Goal: Transaction & Acquisition: Purchase product/service

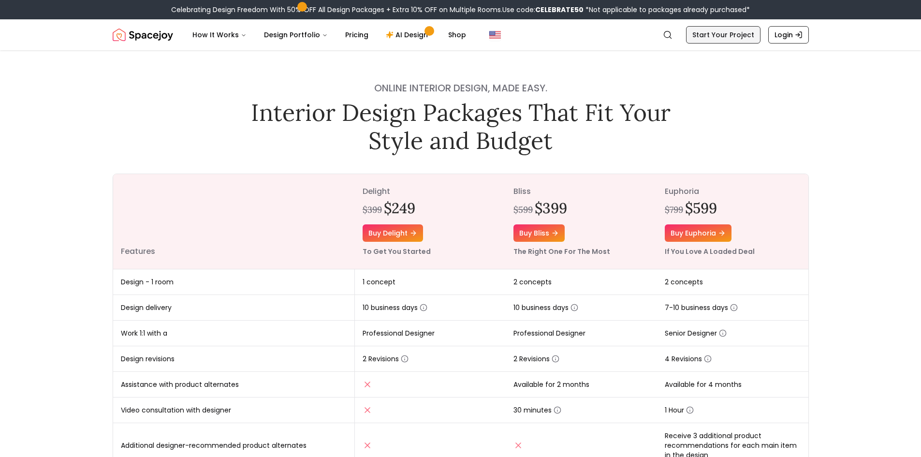
click at [724, 37] on link "Start Your Project" at bounding box center [723, 34] width 74 height 17
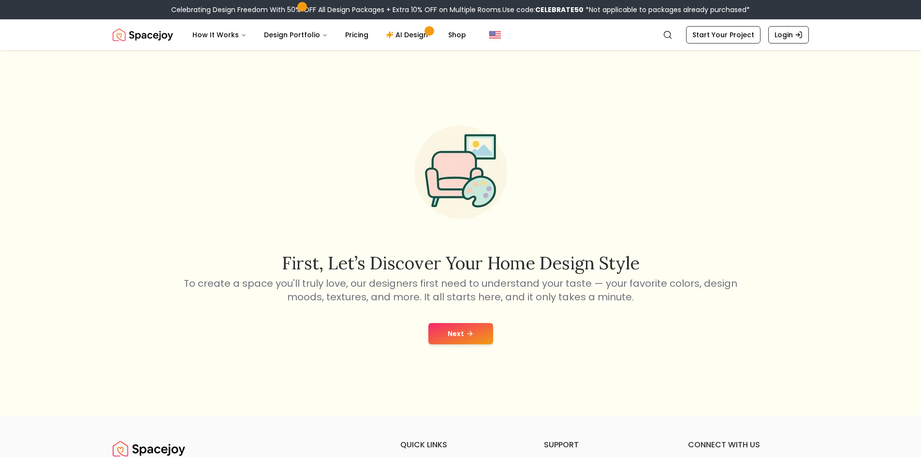
click at [458, 327] on button "Next" at bounding box center [460, 333] width 65 height 21
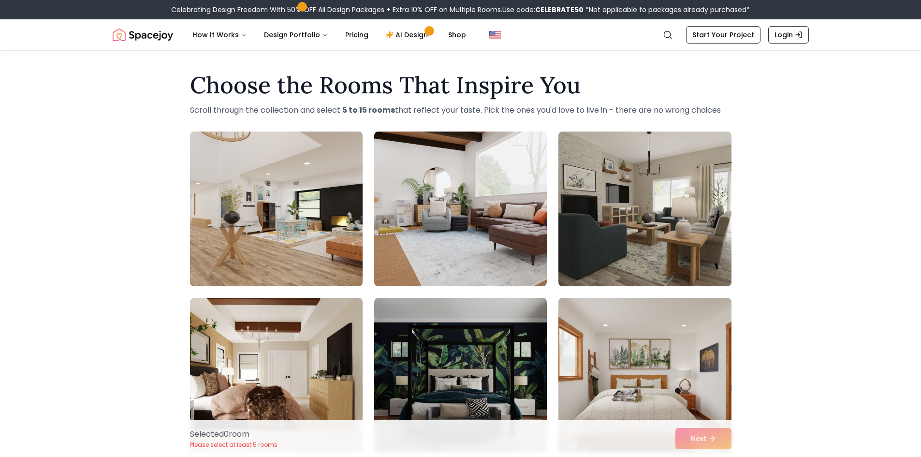
scroll to position [48, 0]
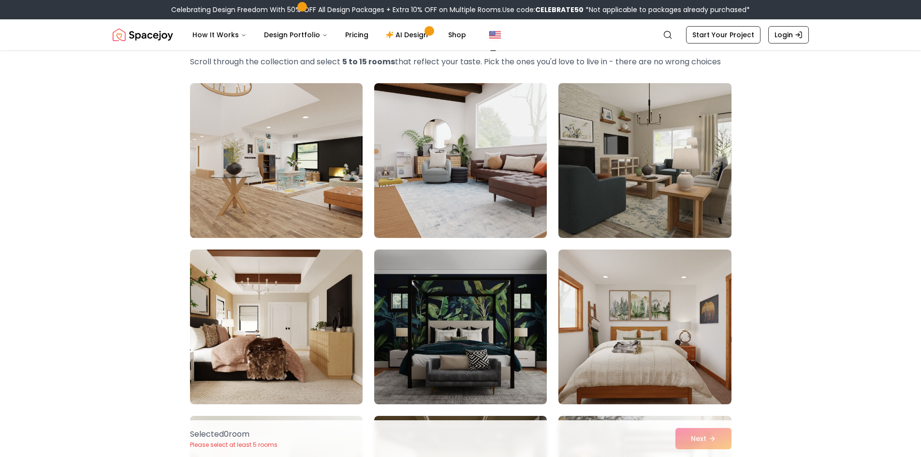
click at [660, 196] on img at bounding box center [644, 160] width 181 height 162
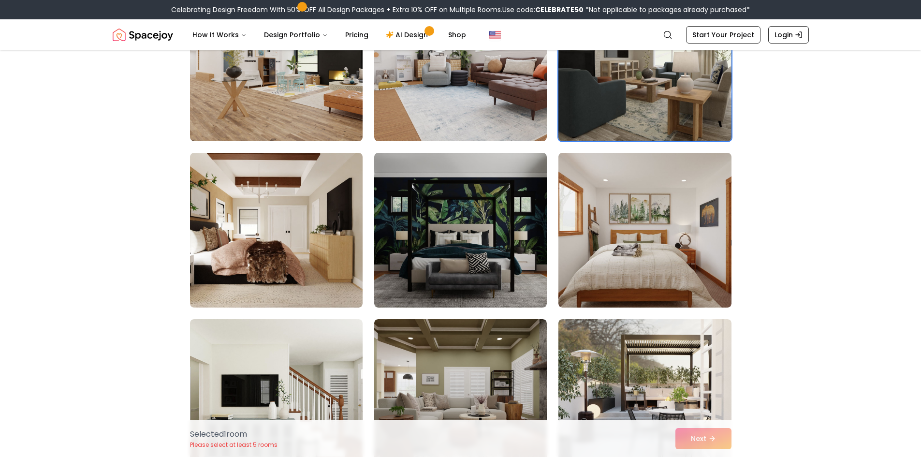
click at [660, 196] on img at bounding box center [644, 230] width 173 height 155
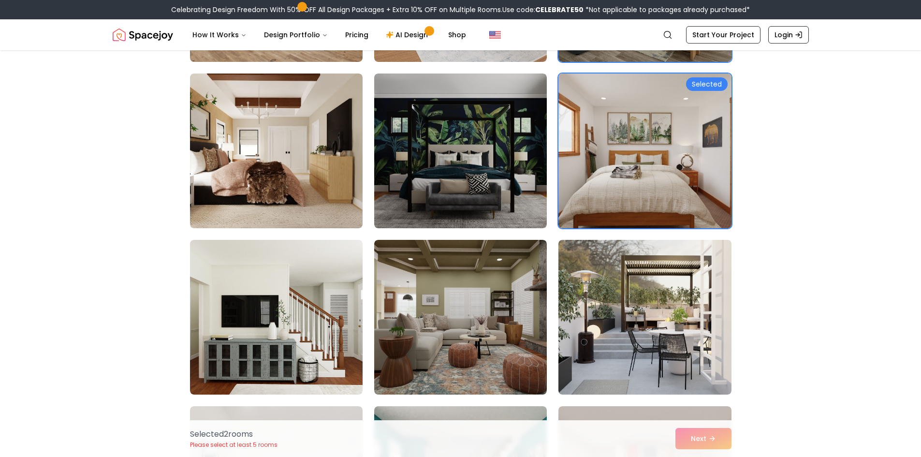
scroll to position [242, 0]
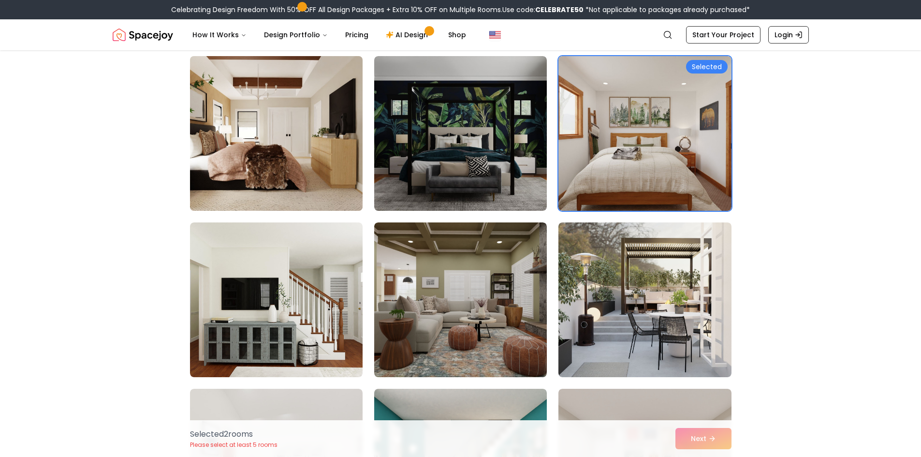
click at [293, 191] on img at bounding box center [276, 133] width 181 height 162
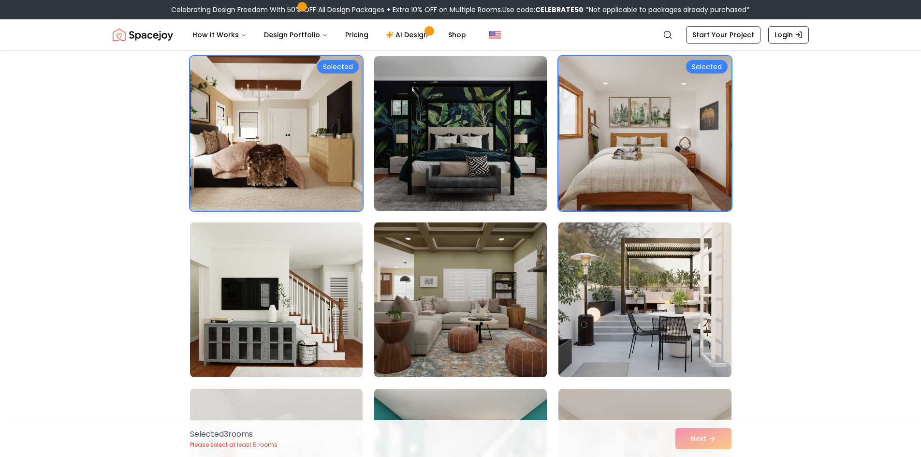
click at [458, 284] on img at bounding box center [460, 300] width 181 height 162
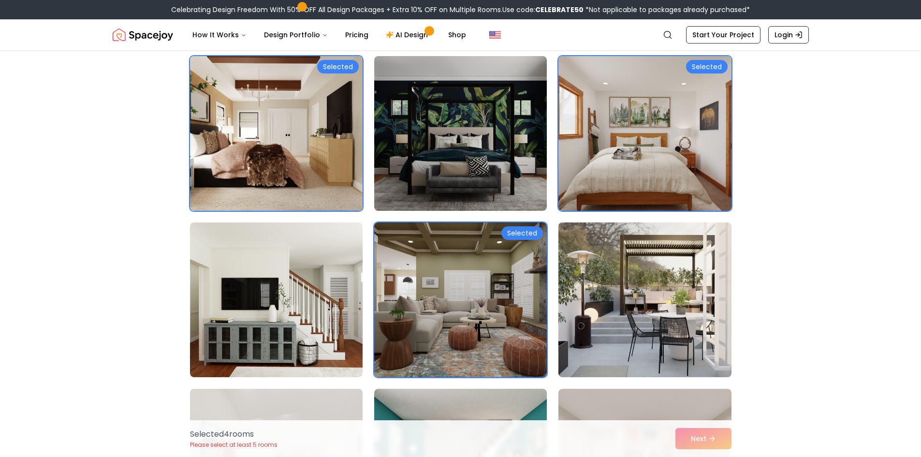
click at [673, 302] on img at bounding box center [644, 300] width 181 height 162
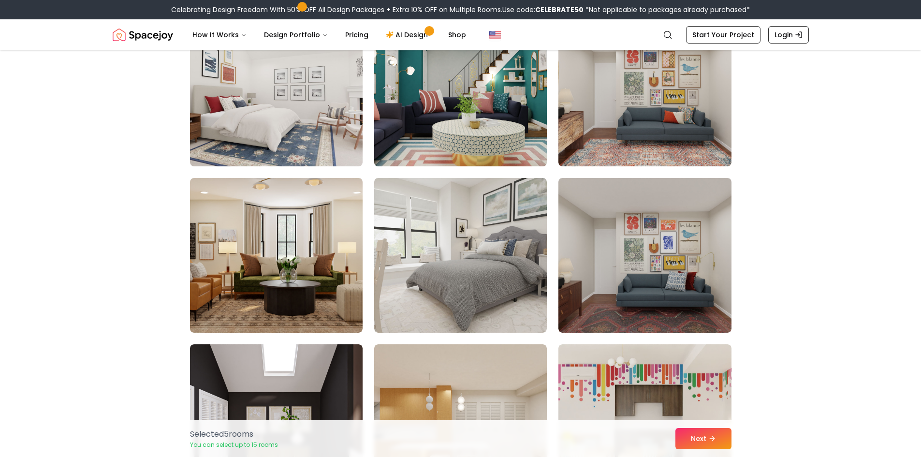
scroll to position [629, 0]
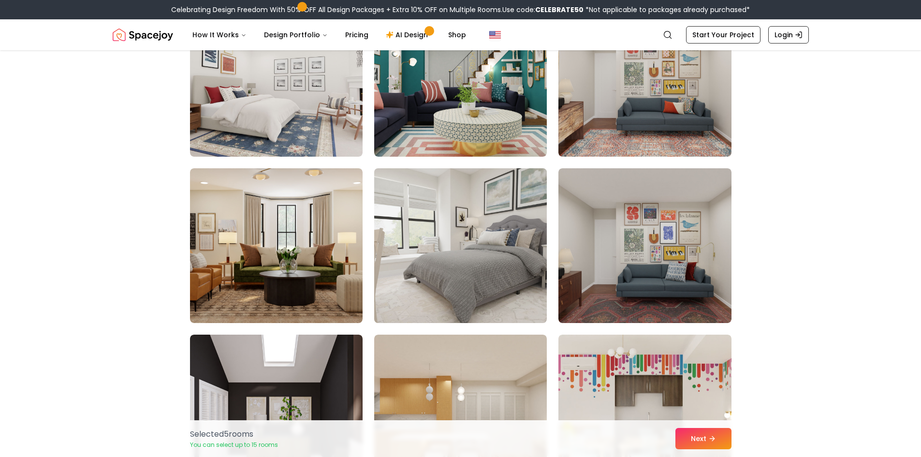
click at [433, 281] on img at bounding box center [460, 245] width 181 height 162
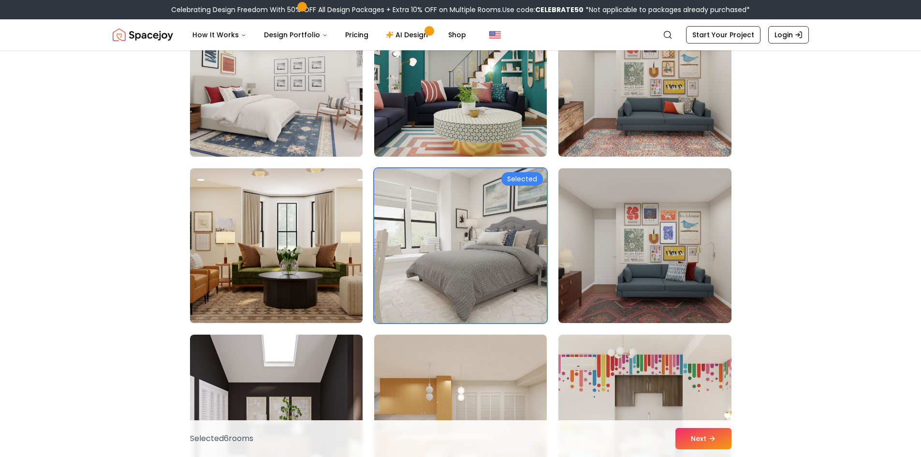
click at [314, 254] on img at bounding box center [276, 245] width 181 height 162
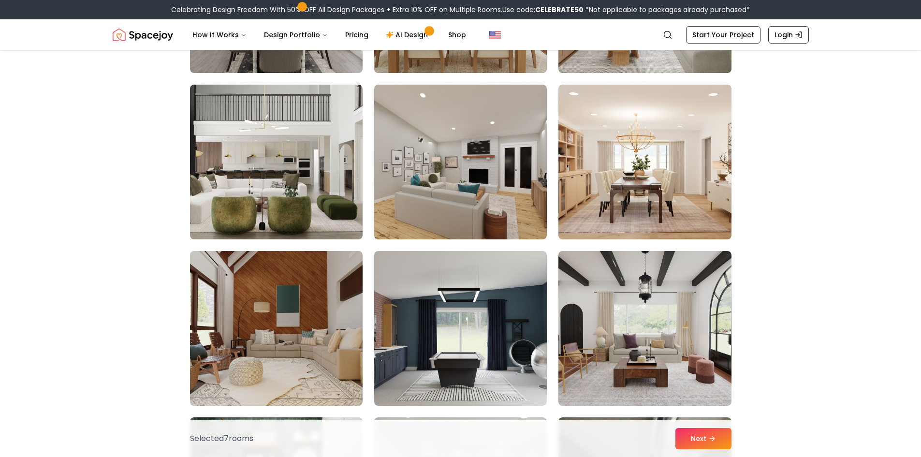
scroll to position [1547, 0]
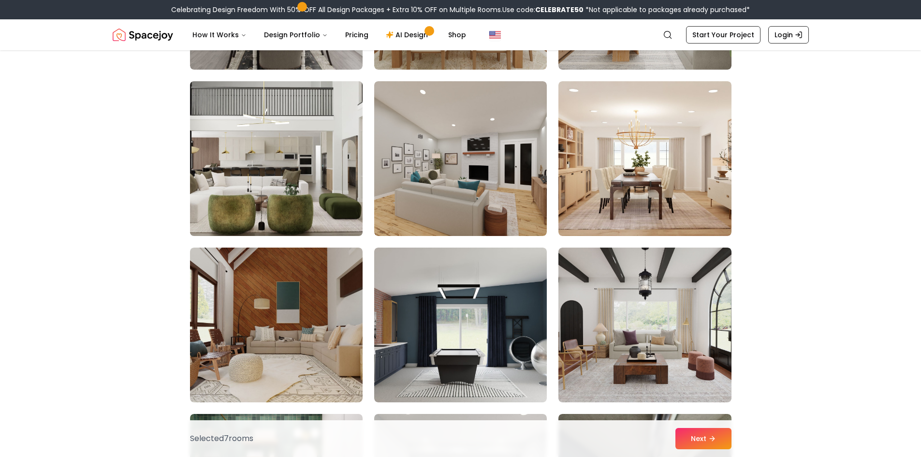
click at [302, 133] on img at bounding box center [276, 158] width 181 height 162
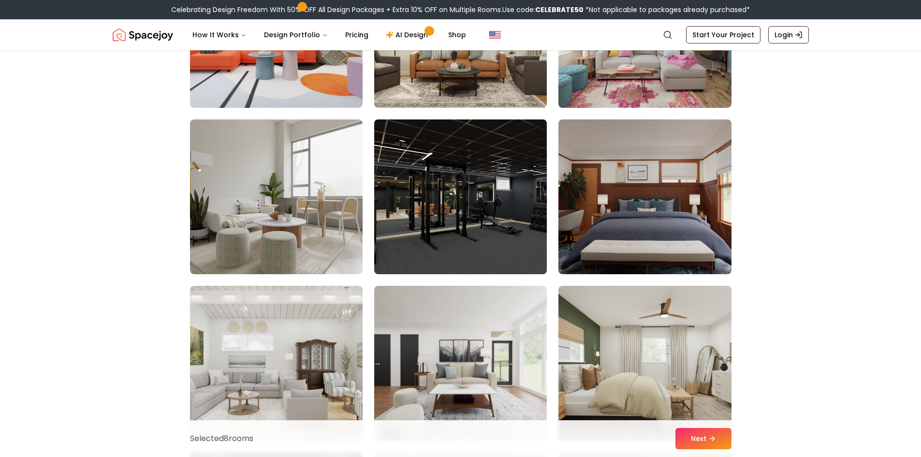
scroll to position [2853, 0]
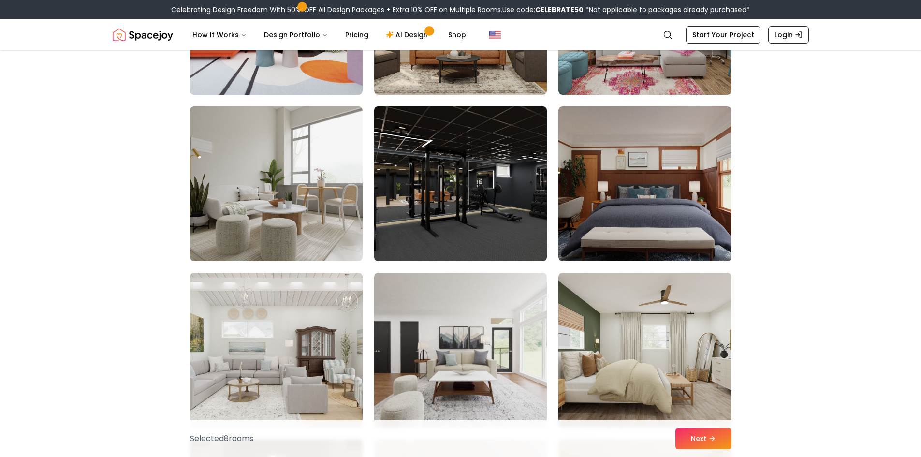
click at [447, 246] on img at bounding box center [460, 183] width 181 height 162
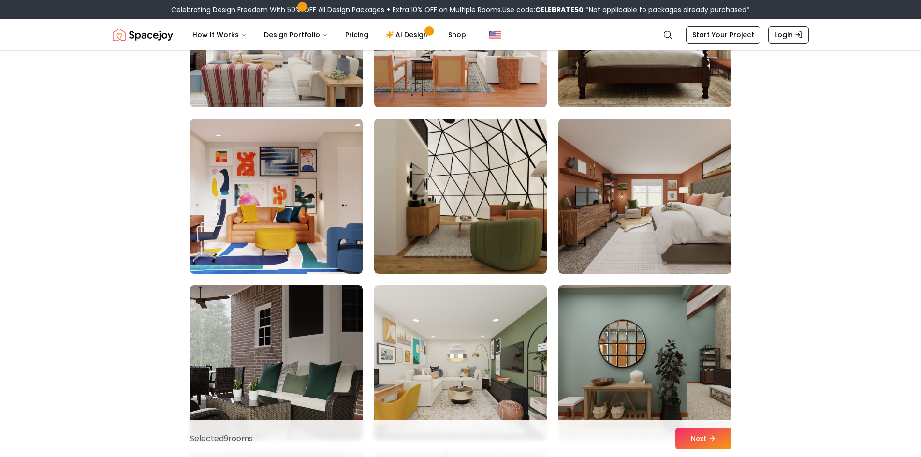
scroll to position [4013, 0]
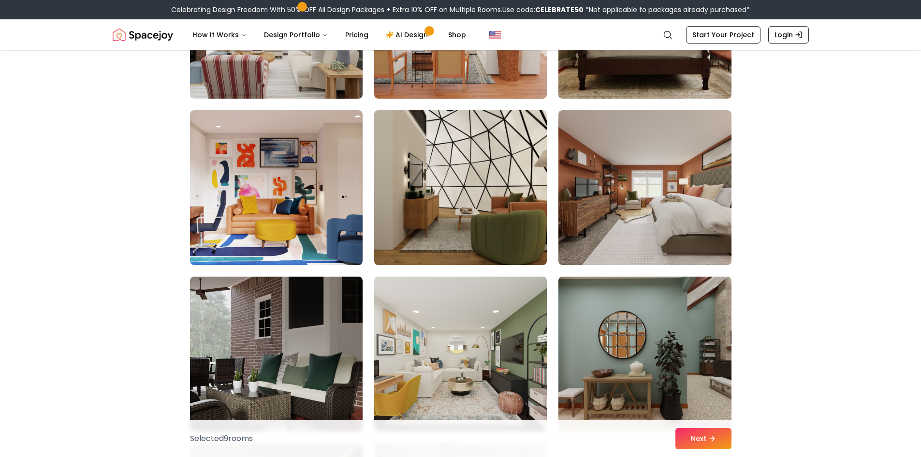
click at [441, 242] on img at bounding box center [460, 187] width 181 height 162
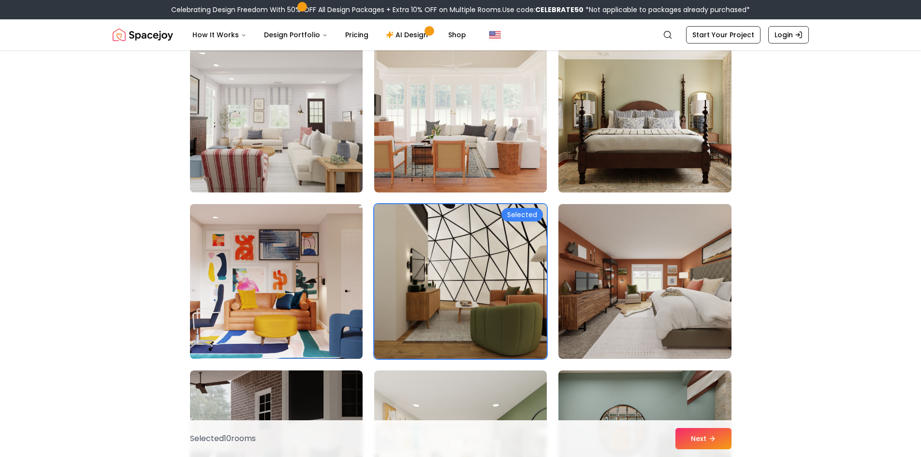
scroll to position [3916, 0]
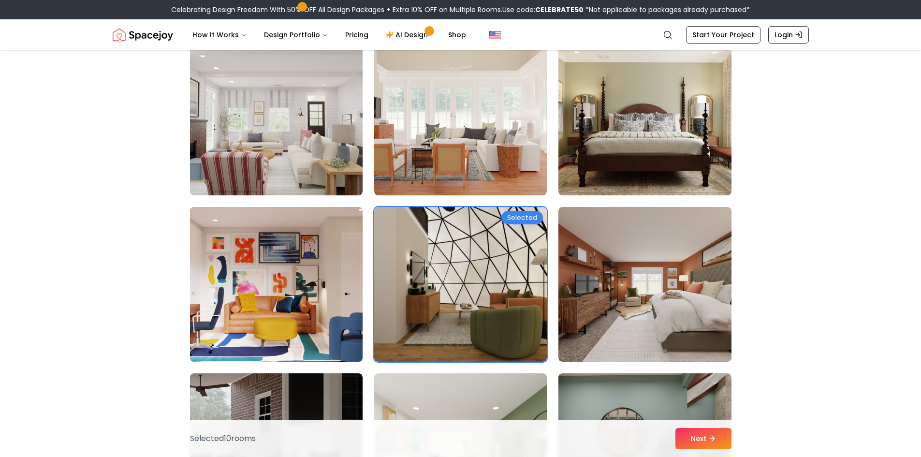
click at [332, 282] on img at bounding box center [276, 284] width 181 height 162
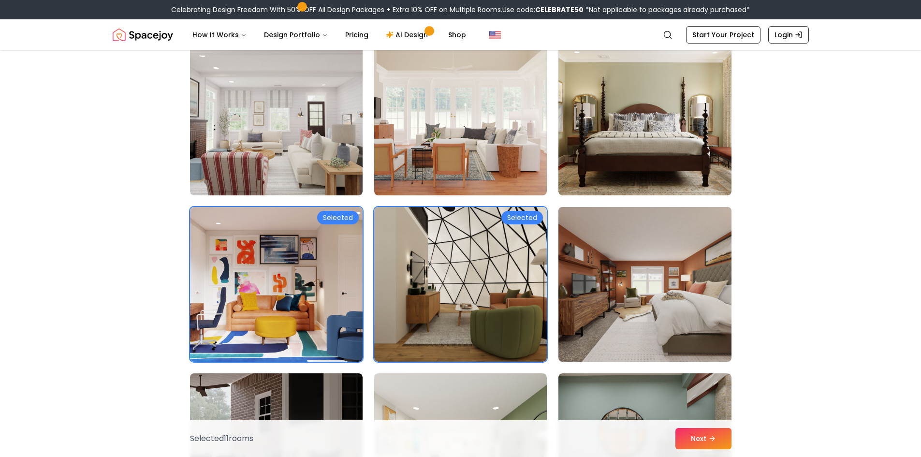
click at [622, 295] on img at bounding box center [644, 284] width 181 height 162
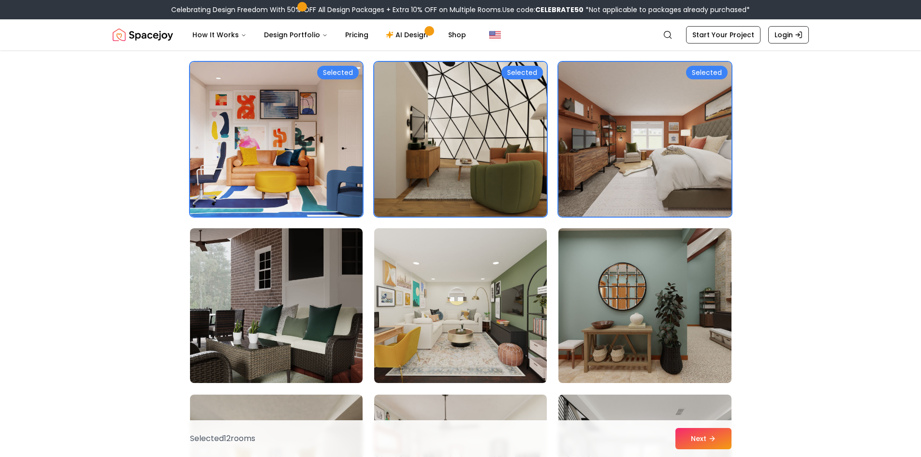
click at [641, 124] on img at bounding box center [644, 139] width 181 height 162
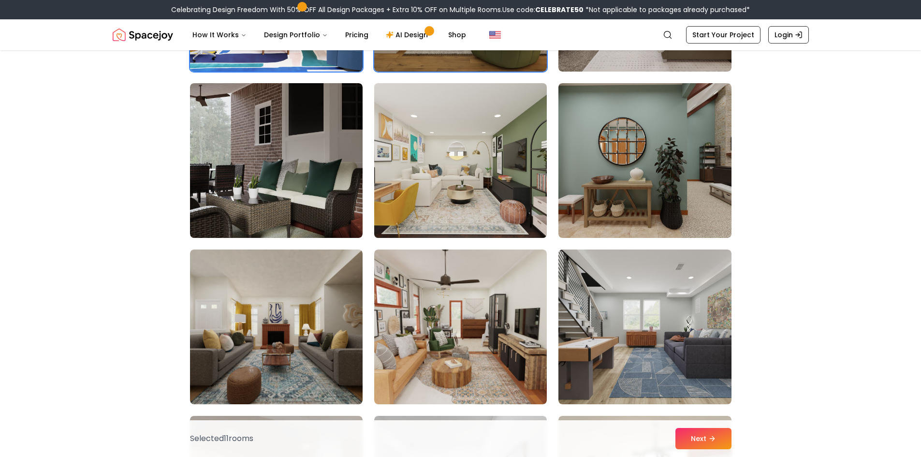
click at [438, 176] on img at bounding box center [460, 160] width 181 height 162
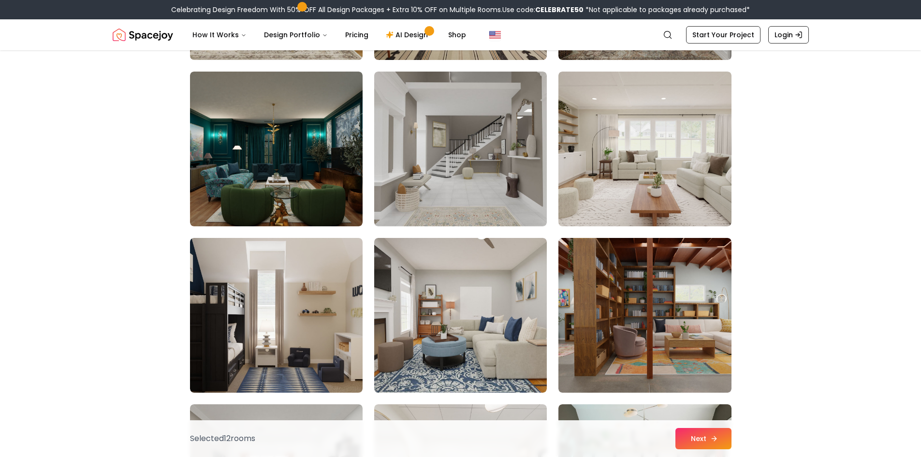
click at [706, 439] on button "Next" at bounding box center [703, 438] width 56 height 21
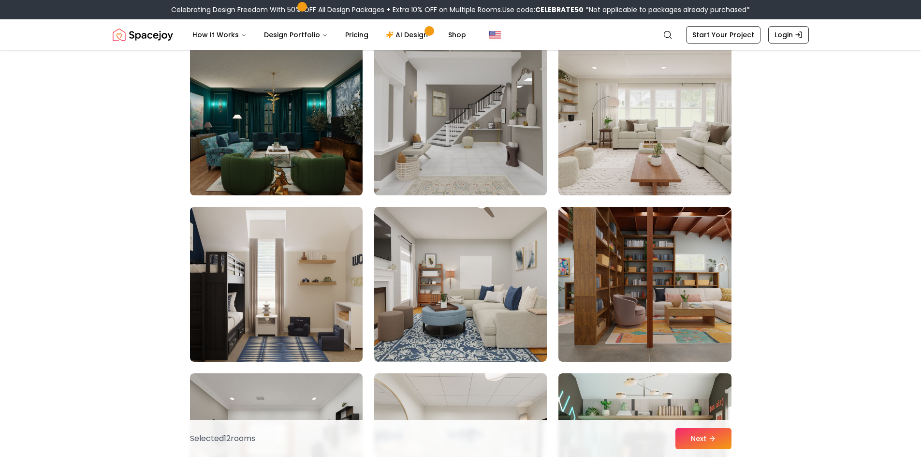
scroll to position [4883, 0]
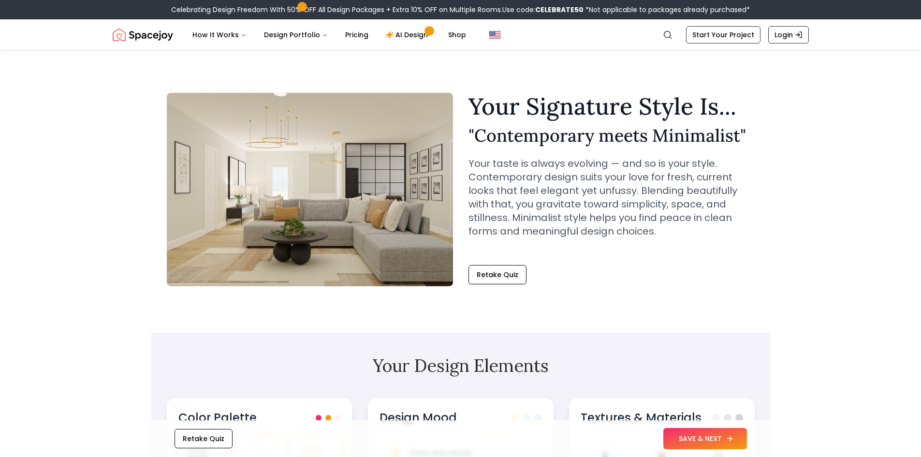
click at [709, 434] on button "SAVE & NEXT" at bounding box center [705, 438] width 84 height 21
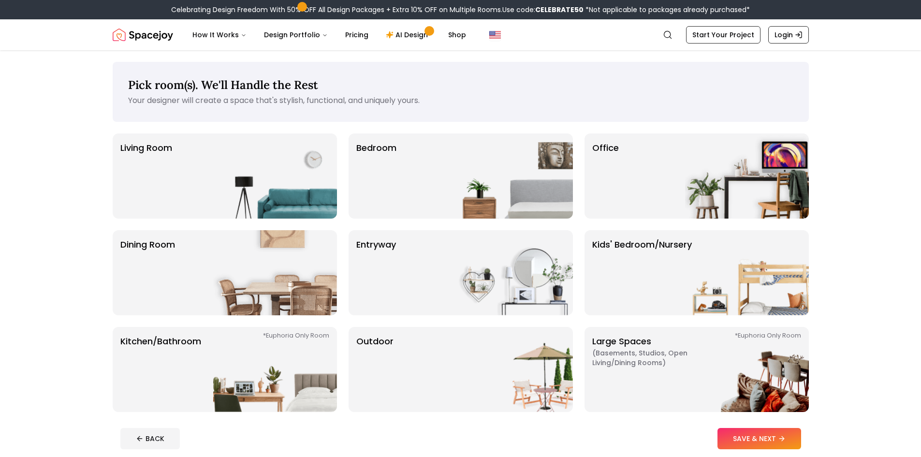
click at [309, 165] on img at bounding box center [275, 175] width 124 height 85
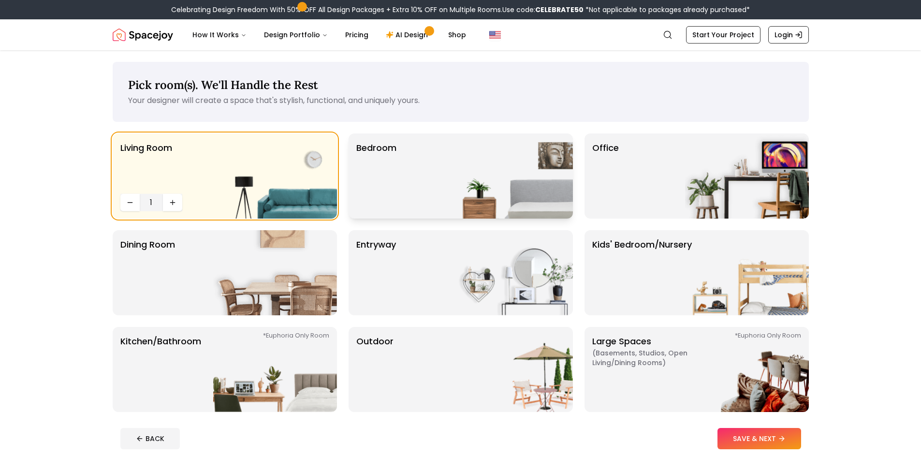
click at [374, 199] on p "Bedroom" at bounding box center [376, 176] width 40 height 70
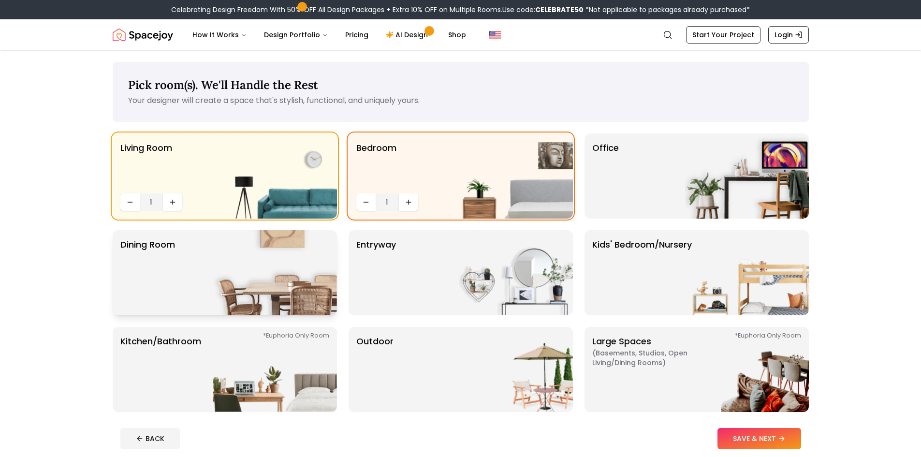
click at [304, 273] on img at bounding box center [275, 272] width 124 height 85
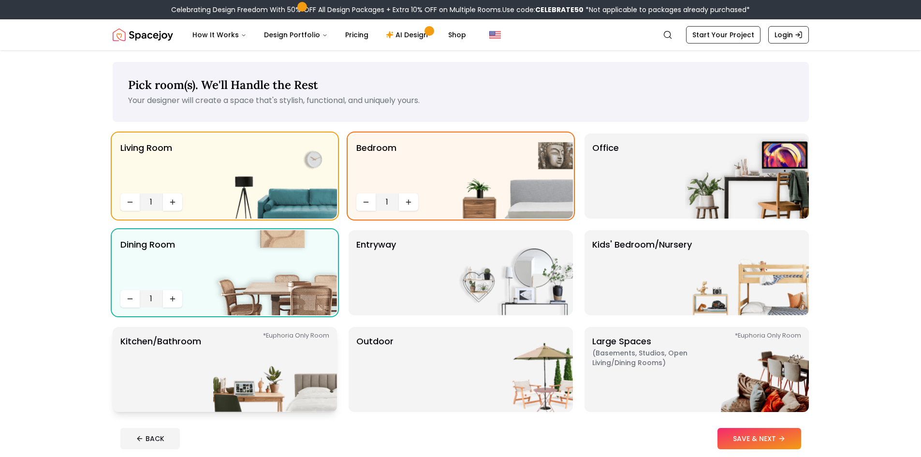
click at [296, 360] on img at bounding box center [275, 369] width 124 height 85
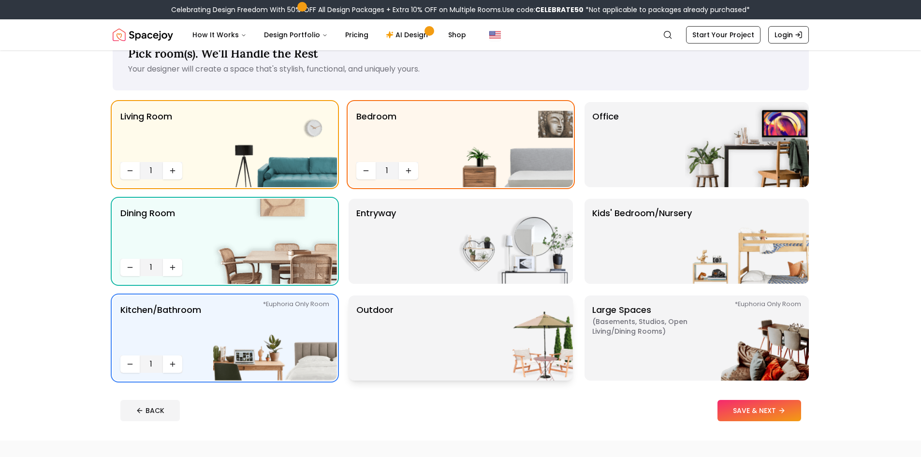
scroll to position [48, 0]
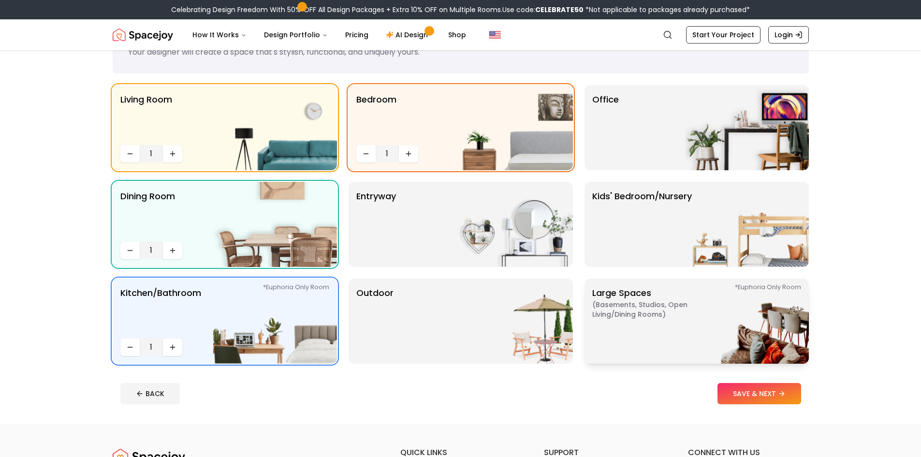
click at [638, 318] on span "( Basements, Studios, Open living/dining rooms )" at bounding box center [652, 309] width 121 height 19
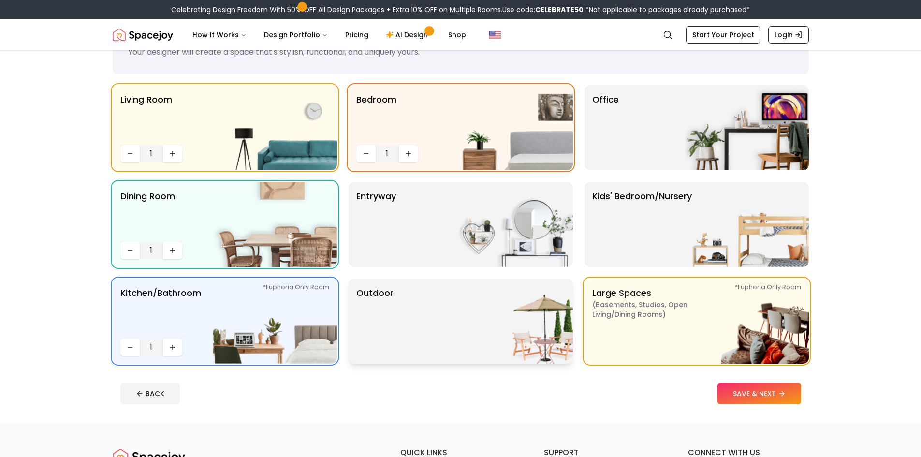
click at [486, 320] on img at bounding box center [511, 320] width 124 height 85
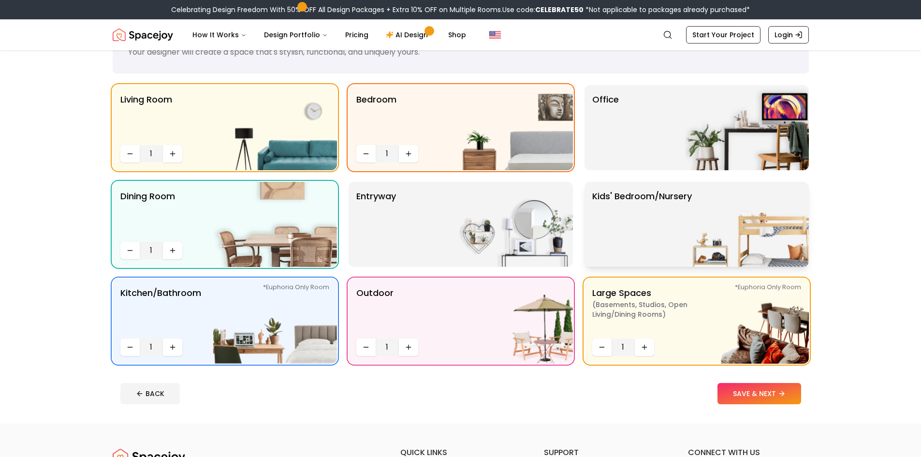
drag, startPoint x: 640, startPoint y: 209, endPoint x: 640, endPoint y: 199, distance: 10.2
click at [640, 208] on p "Kids' Bedroom/Nursery" at bounding box center [642, 225] width 100 height 70
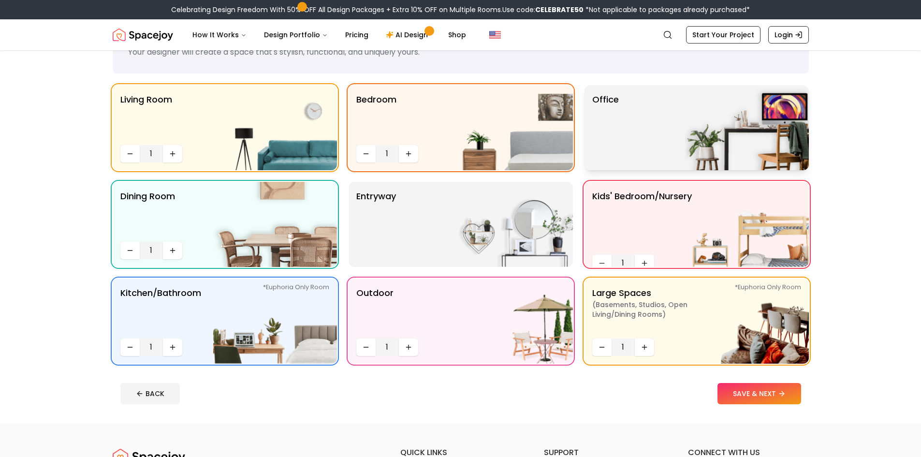
click at [635, 142] on div "Office" at bounding box center [697, 127] width 224 height 85
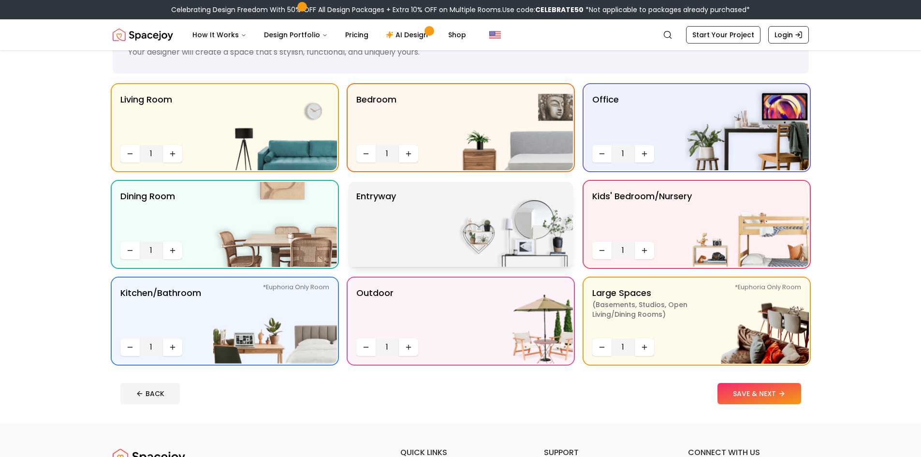
click at [557, 228] on img at bounding box center [511, 224] width 124 height 85
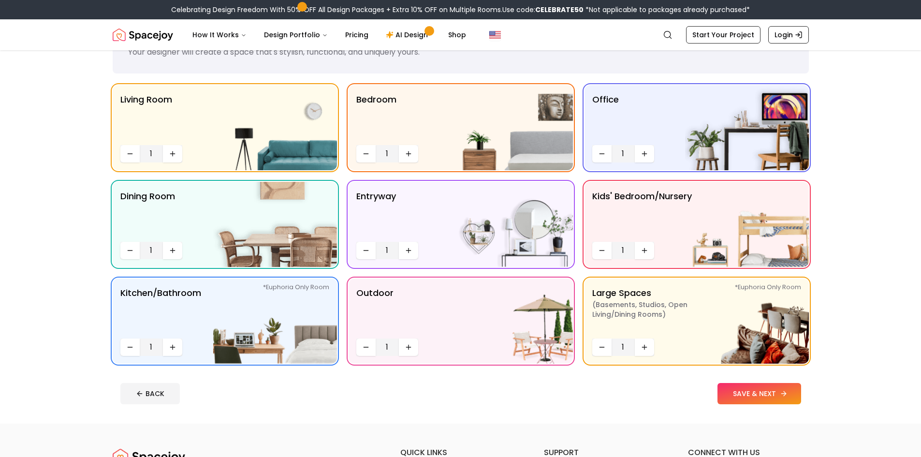
click at [725, 388] on button "SAVE & NEXT" at bounding box center [759, 393] width 84 height 21
